Goal: Information Seeking & Learning: Learn about a topic

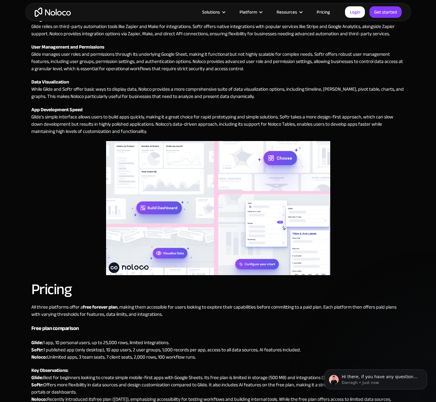
scroll to position [1025, 0]
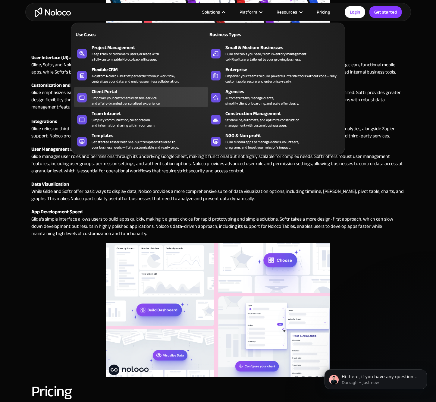
click at [141, 96] on div "Empower your customers with self-service and a fully-branded personalized exper…" at bounding box center [126, 100] width 69 height 11
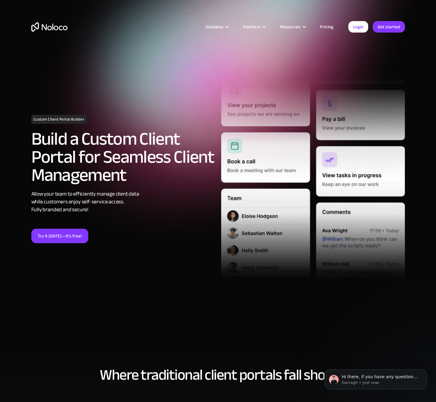
click at [329, 27] on link "Pricing" at bounding box center [327, 27] width 28 height 8
